Goal: Information Seeking & Learning: Learn about a topic

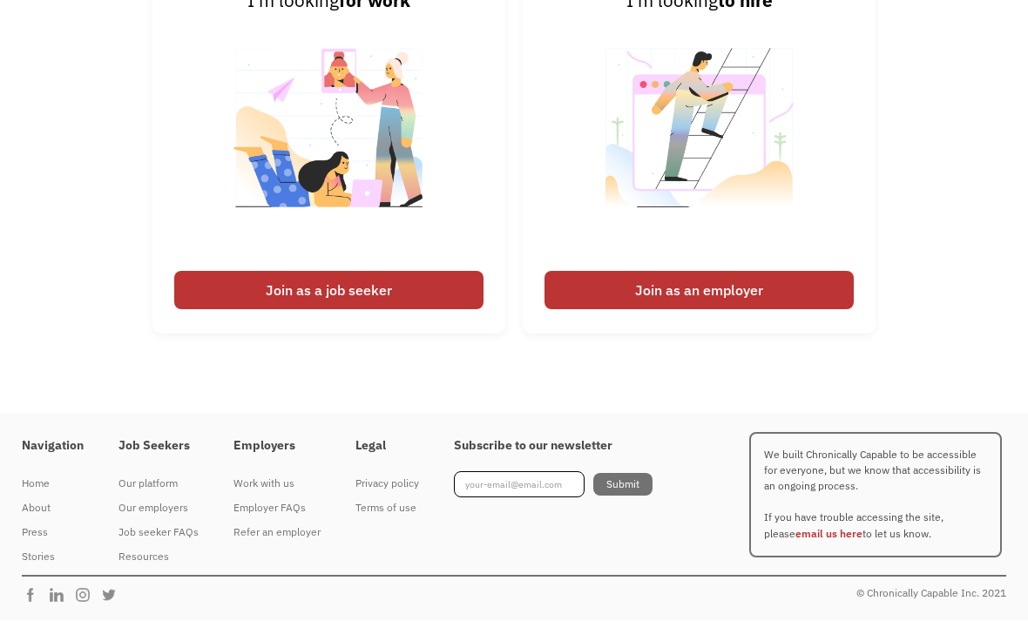
scroll to position [4258, 0]
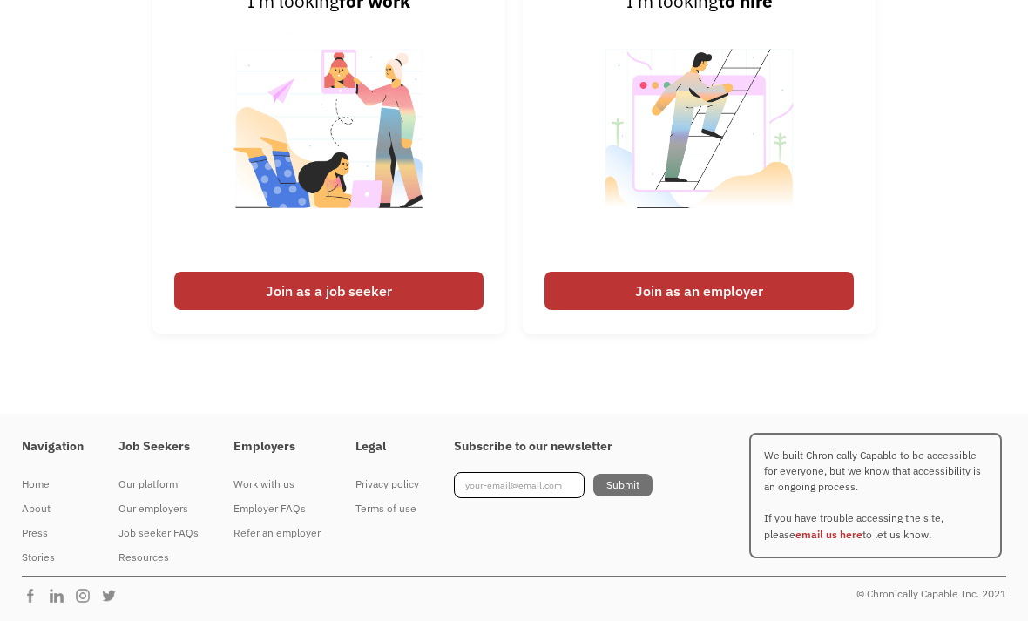
click at [188, 543] on div "Job seeker FAQs" at bounding box center [158, 533] width 80 height 21
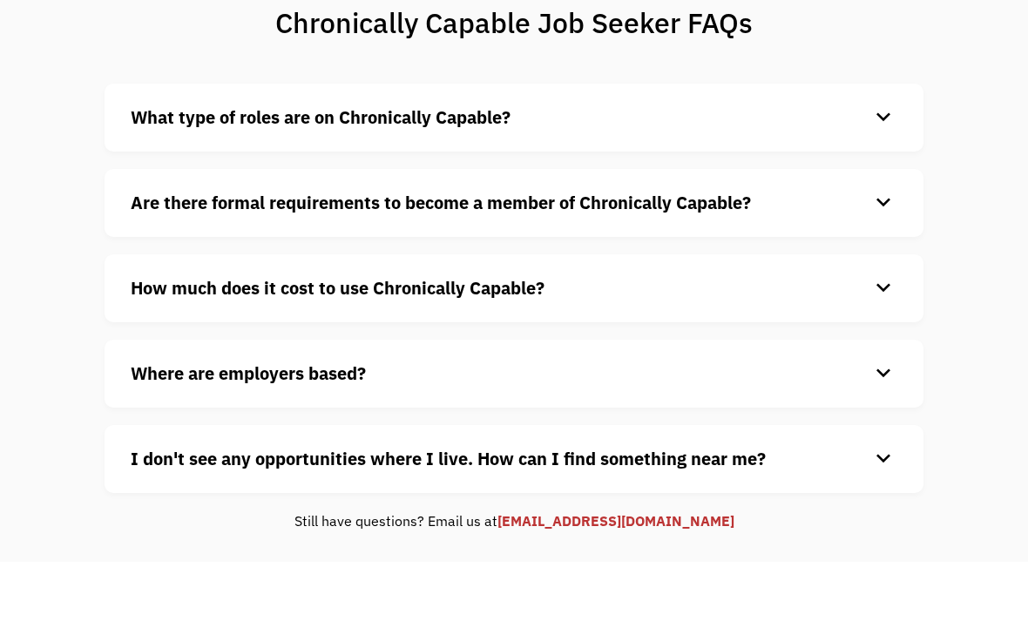
scroll to position [152, 0]
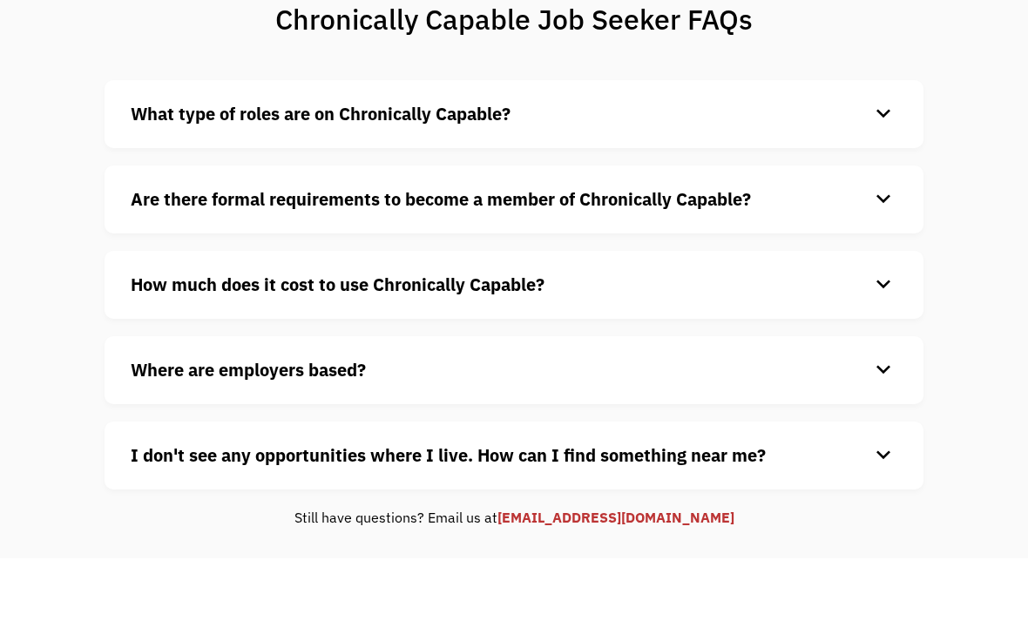
click at [891, 125] on div "keyboard_arrow_down" at bounding box center [883, 114] width 28 height 26
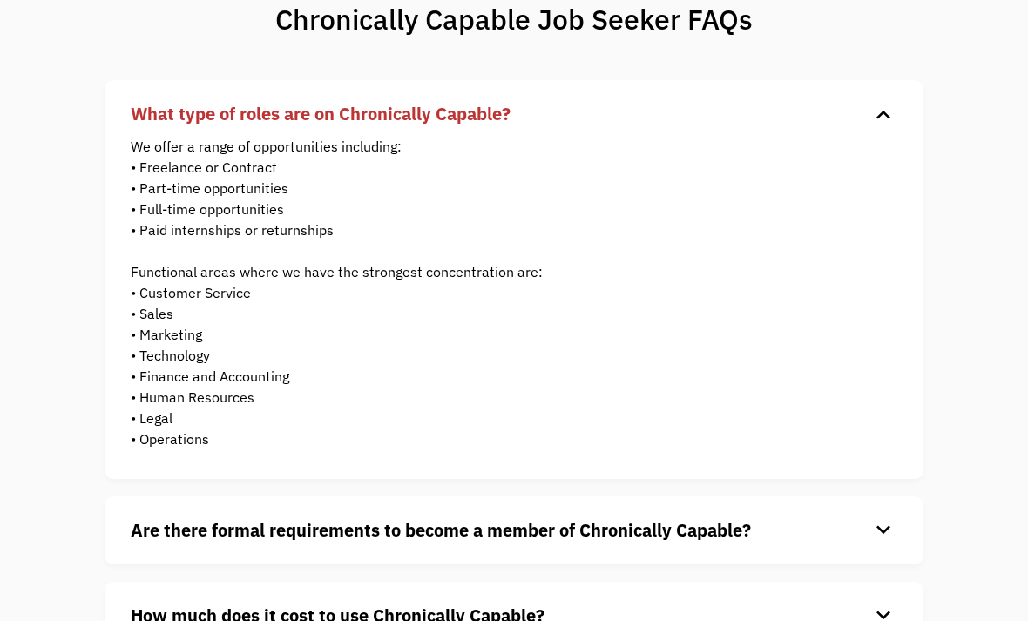
click at [881, 109] on div "keyboard_arrow_down" at bounding box center [883, 114] width 28 height 26
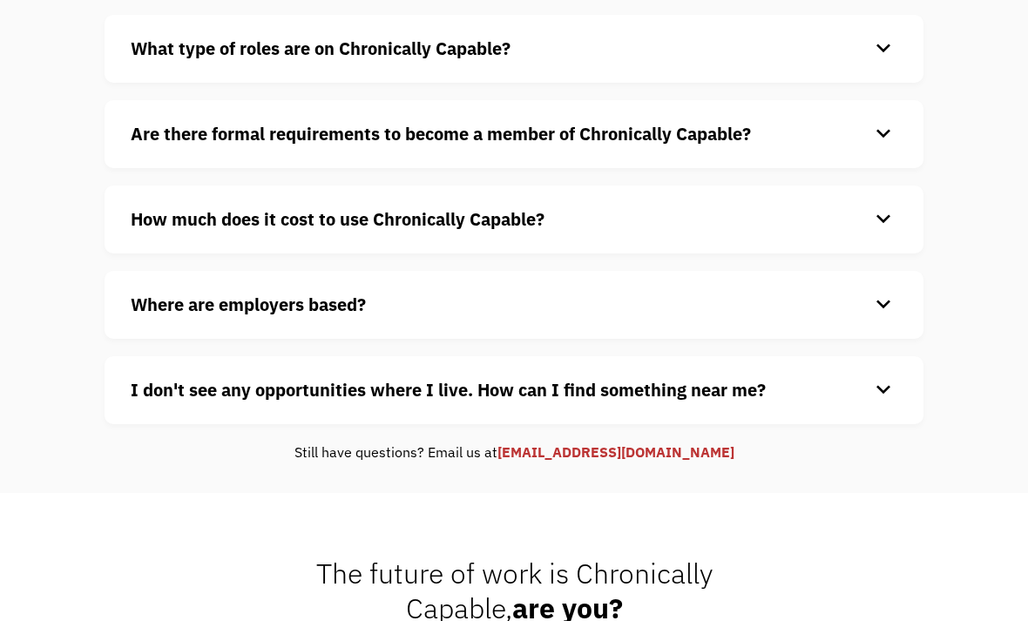
scroll to position [219, 0]
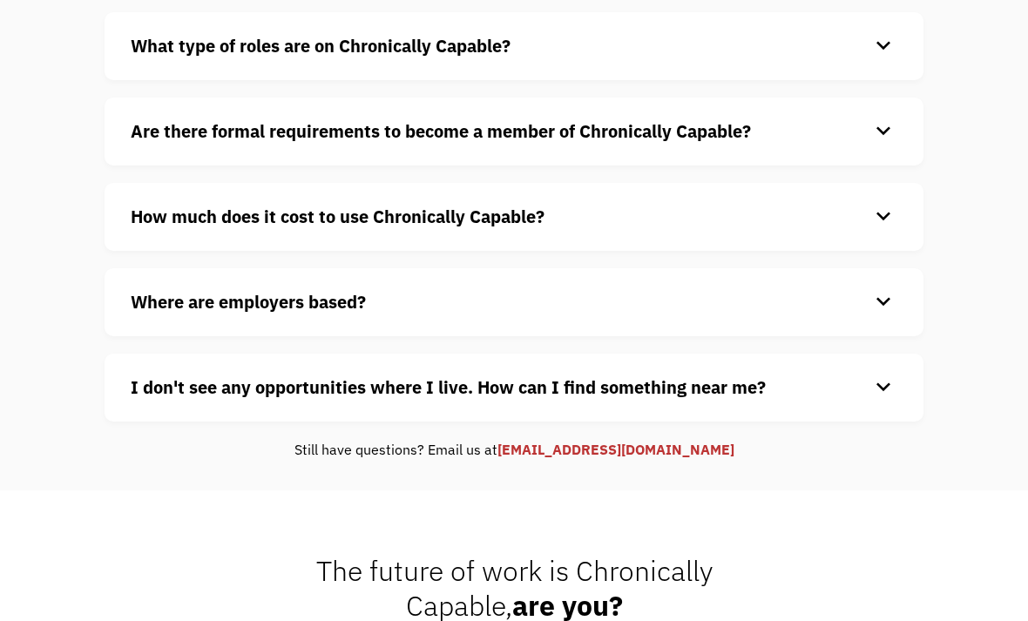
click at [891, 131] on div "keyboard_arrow_down" at bounding box center [883, 131] width 28 height 26
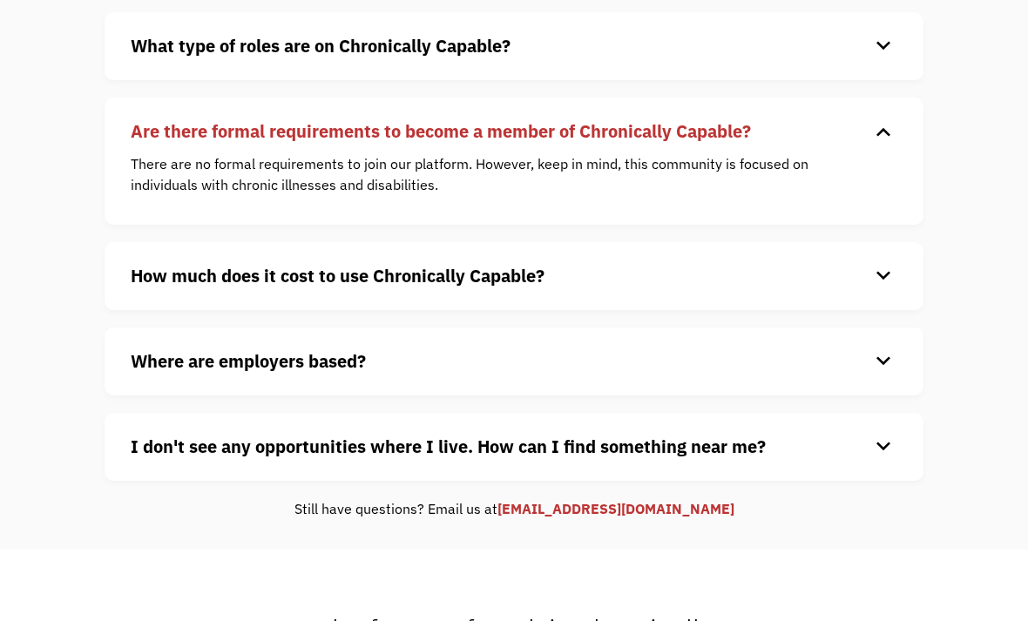
click at [895, 131] on div "keyboard_arrow_down" at bounding box center [883, 131] width 28 height 26
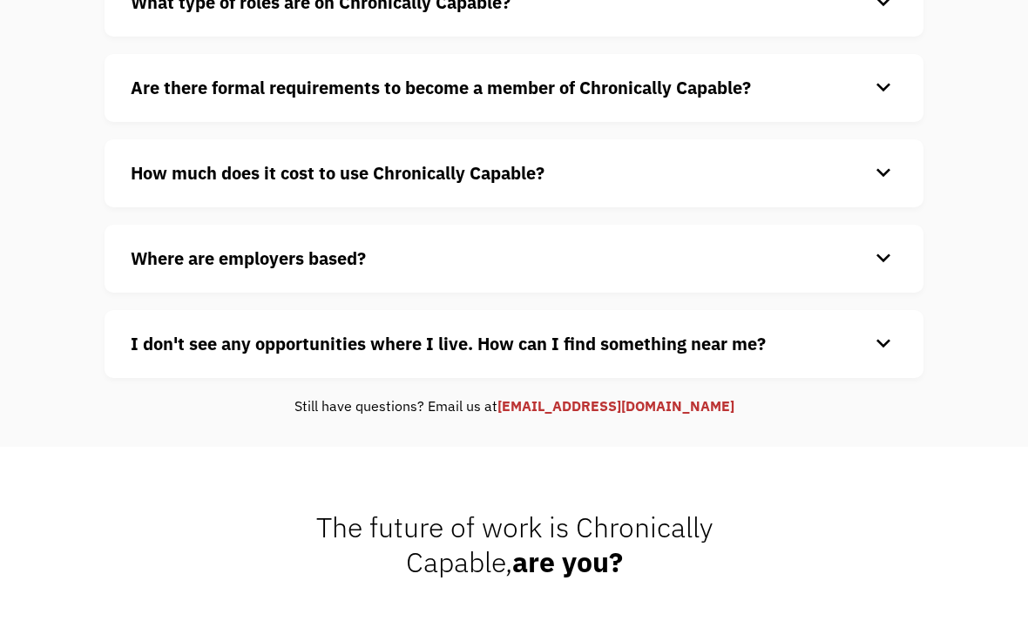
click at [895, 177] on div "keyboard_arrow_down" at bounding box center [883, 174] width 28 height 26
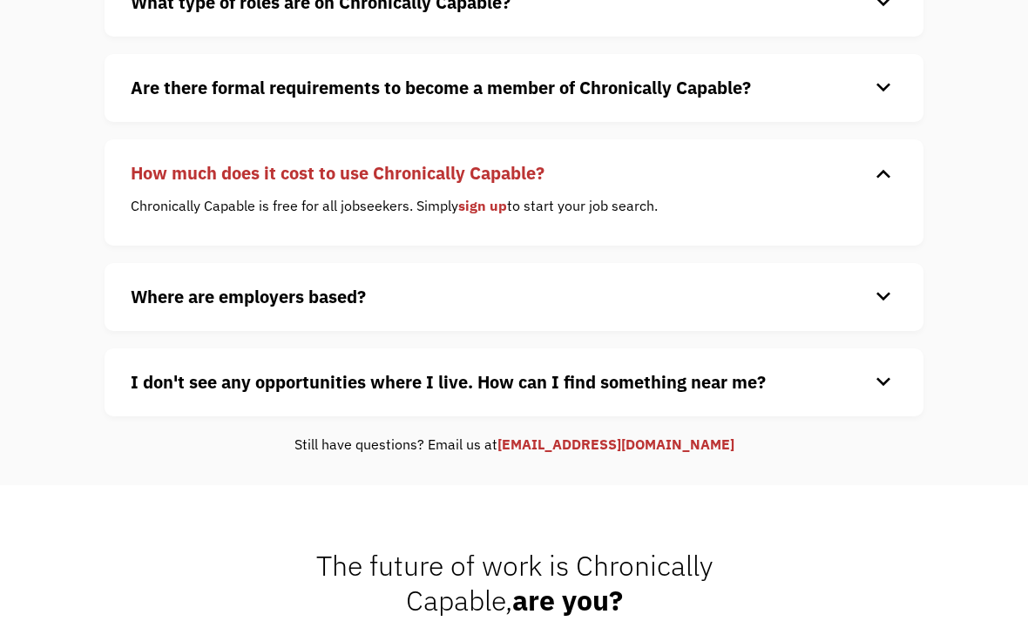
click at [895, 172] on div "keyboard_arrow_down" at bounding box center [883, 173] width 28 height 26
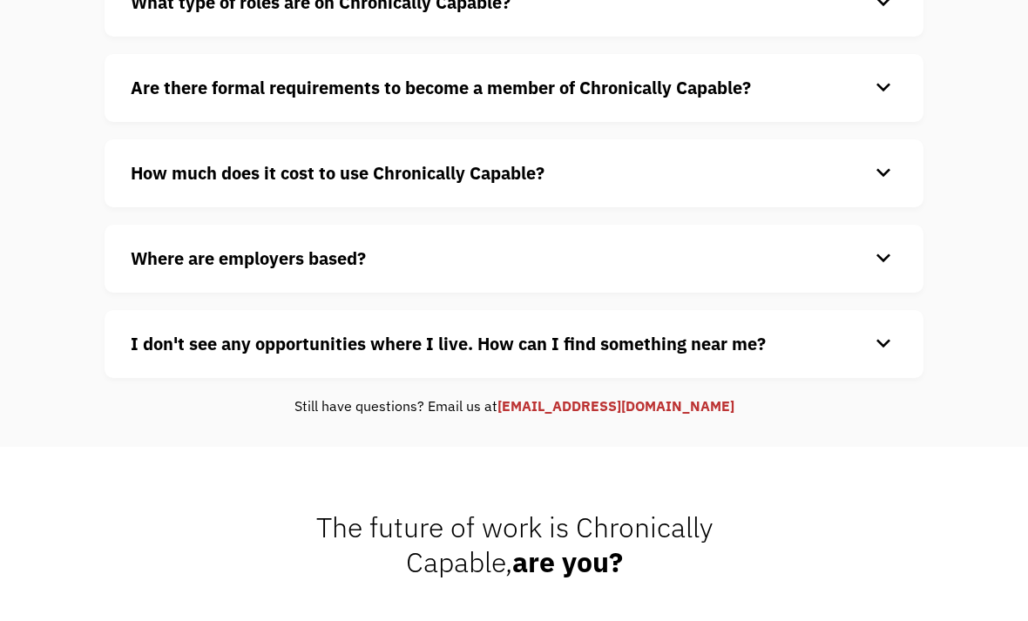
click at [891, 257] on div "keyboard_arrow_down" at bounding box center [883, 259] width 28 height 26
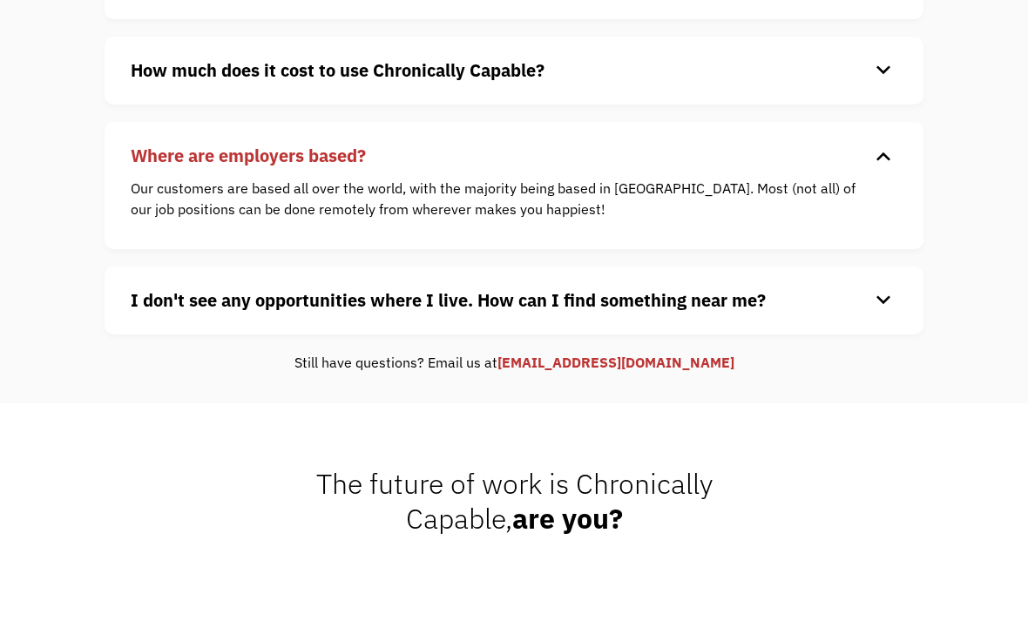
scroll to position [366, 0]
click at [894, 169] on div "keyboard_arrow_down" at bounding box center [883, 156] width 28 height 26
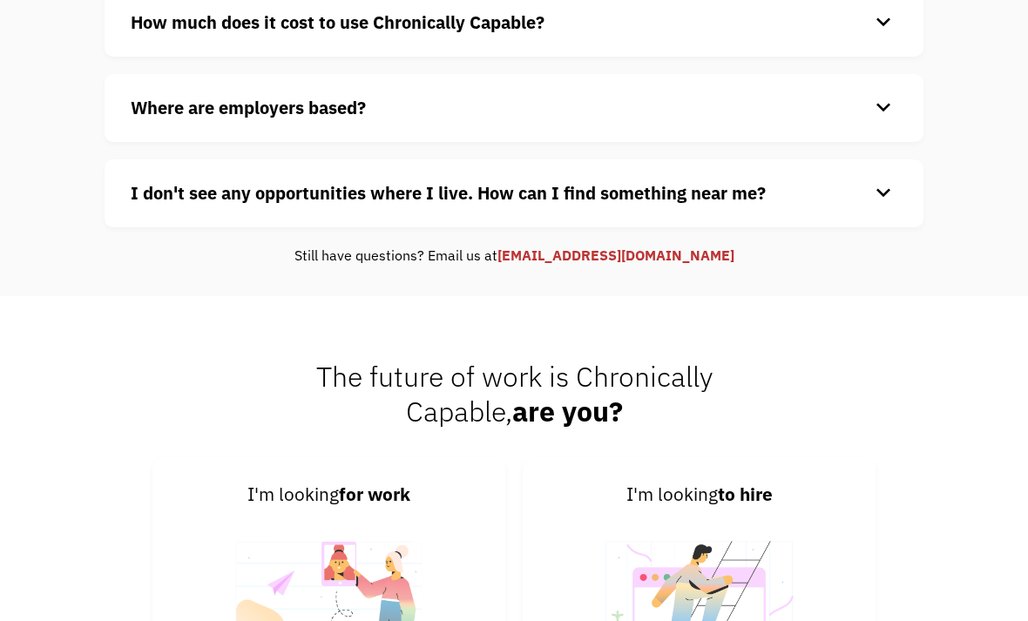
click at [901, 191] on div "I don't see any opportunities where I live. How can I find something near me? k…" at bounding box center [514, 194] width 819 height 68
click at [892, 187] on div "keyboard_arrow_down" at bounding box center [883, 193] width 28 height 26
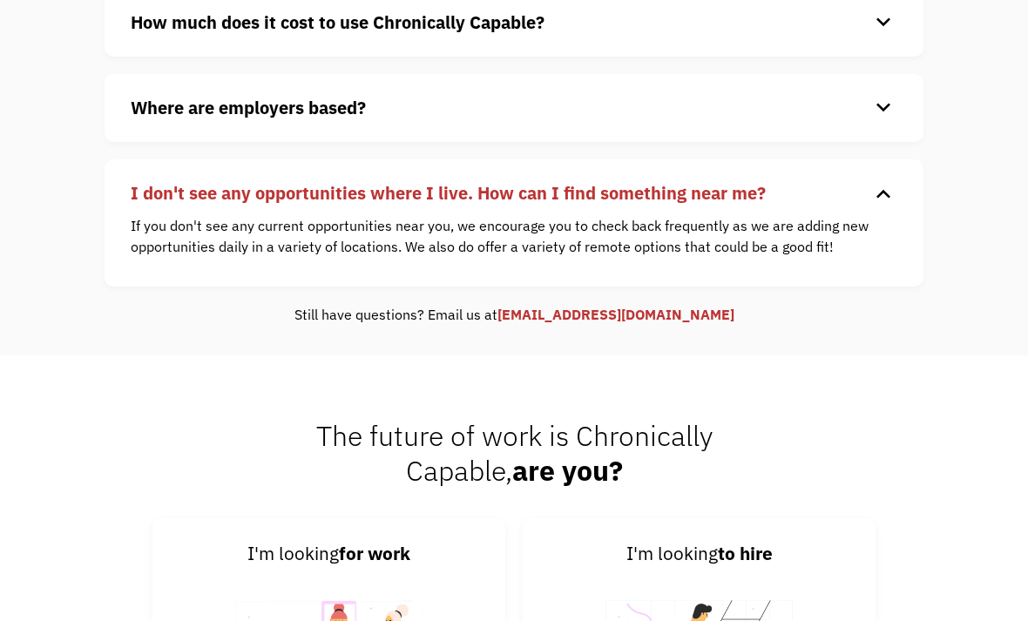
click at [886, 199] on div "keyboard_arrow_down" at bounding box center [883, 193] width 28 height 26
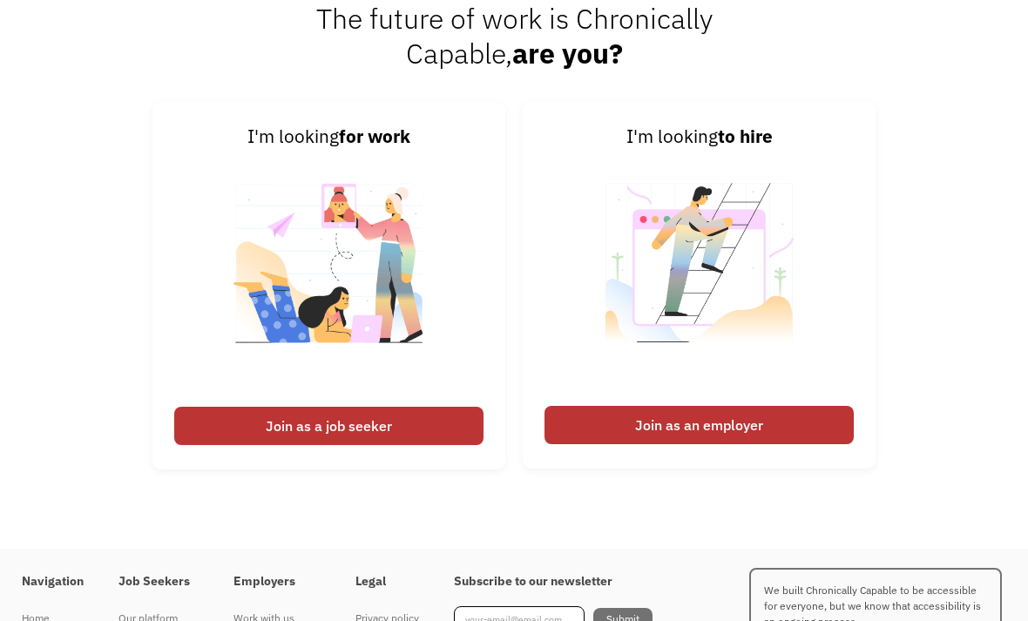
scroll to position [772, 0]
click at [411, 276] on img at bounding box center [328, 274] width 217 height 246
click at [402, 438] on div "Join as a job seeker" at bounding box center [328, 426] width 309 height 38
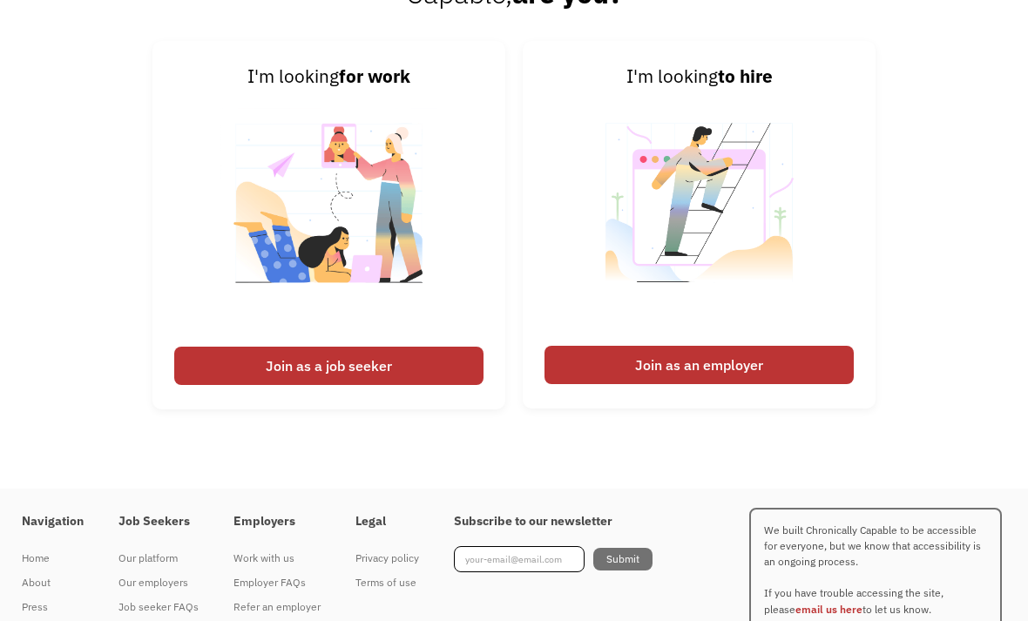
scroll to position [870, 0]
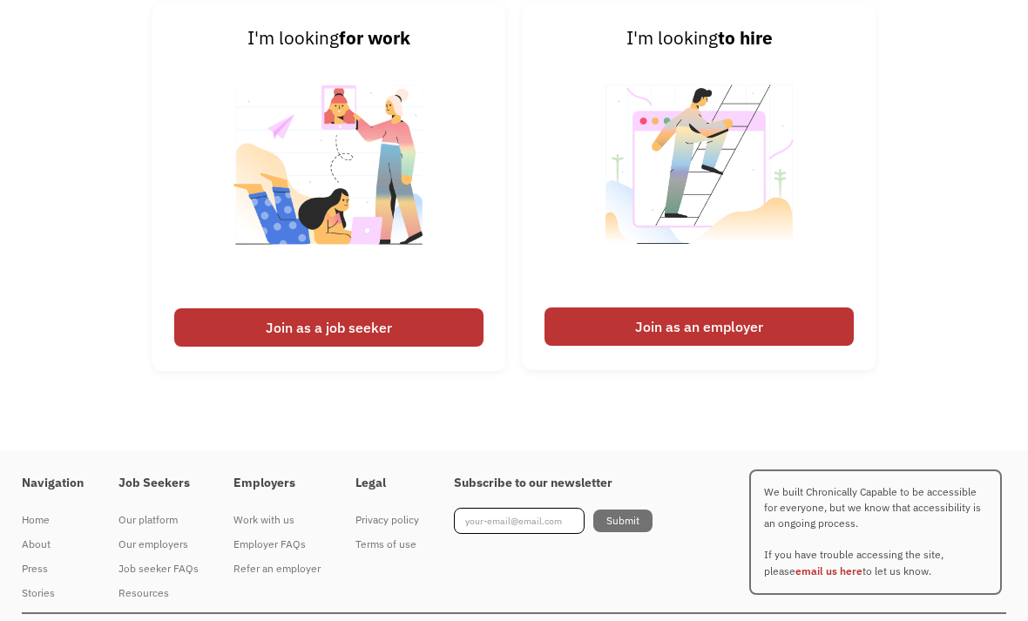
click at [435, 271] on img at bounding box center [328, 175] width 217 height 246
